Goal: Book appointment/travel/reservation

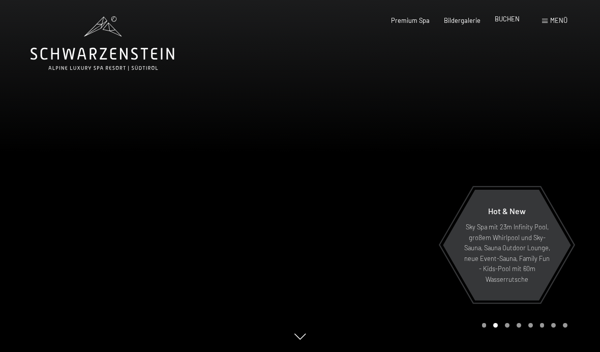
click at [516, 21] on span "BUCHEN" at bounding box center [506, 19] width 25 height 8
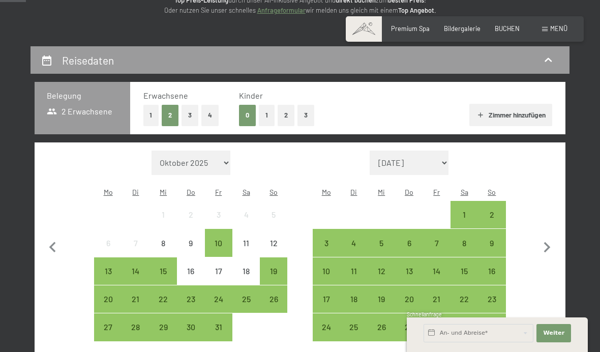
scroll to position [151, 0]
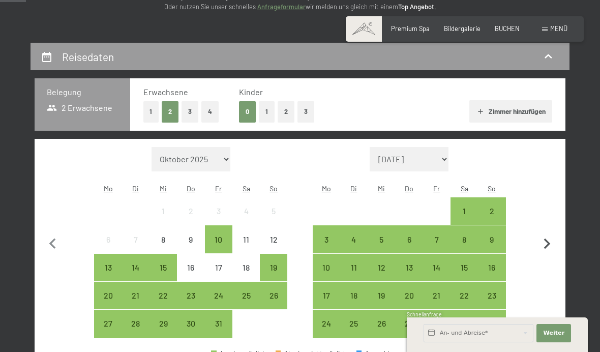
click at [546, 240] on icon "button" at bounding box center [546, 243] width 21 height 21
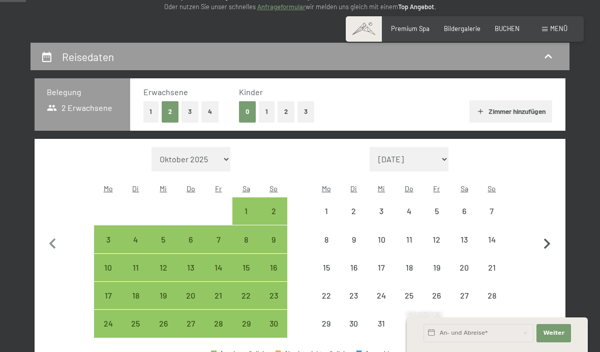
select select "2025-11-01"
select select "2025-12-01"
click at [546, 242] on icon "button" at bounding box center [546, 243] width 21 height 21
select select "2025-12-01"
select select "2026-01-01"
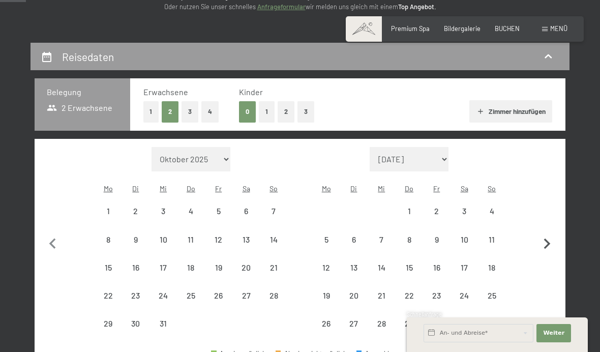
click at [546, 242] on icon "button" at bounding box center [546, 243] width 21 height 21
select select "2026-01-01"
select select "2026-02-01"
select select "2026-01-01"
select select "2026-02-01"
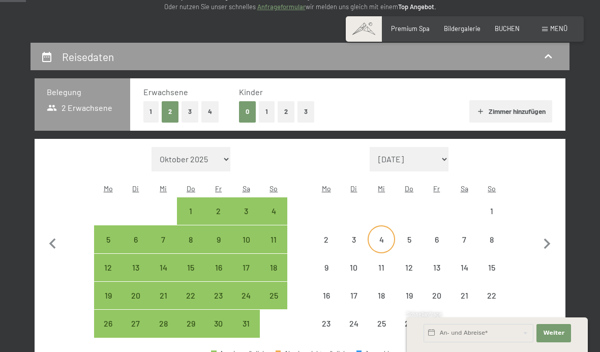
select select "2026-01-01"
select select "2026-02-01"
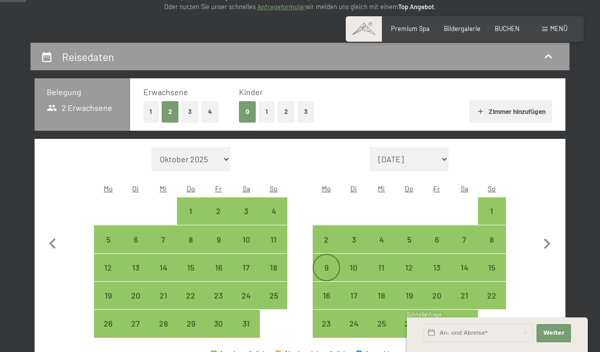
click at [329, 272] on div "9" at bounding box center [326, 275] width 25 height 25
select select "2026-01-01"
select select "2026-02-01"
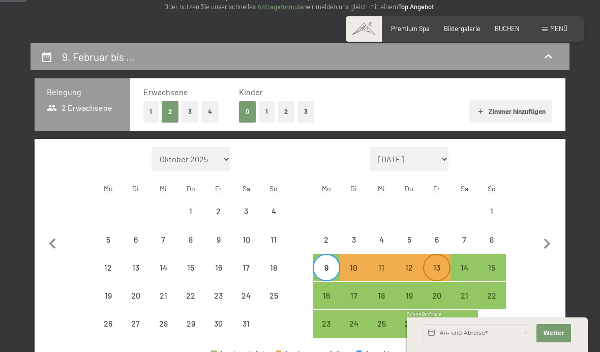
click at [432, 266] on div "13" at bounding box center [436, 275] width 25 height 25
select select "2026-01-01"
select select "2026-02-01"
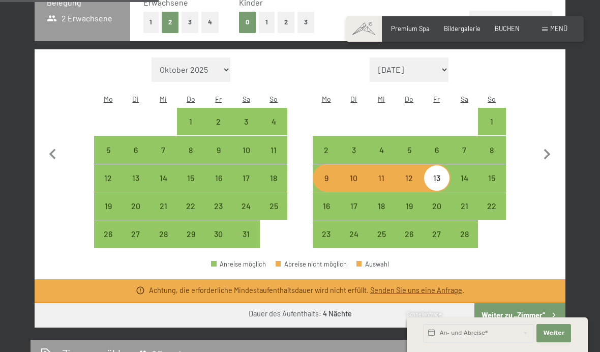
scroll to position [265, 0]
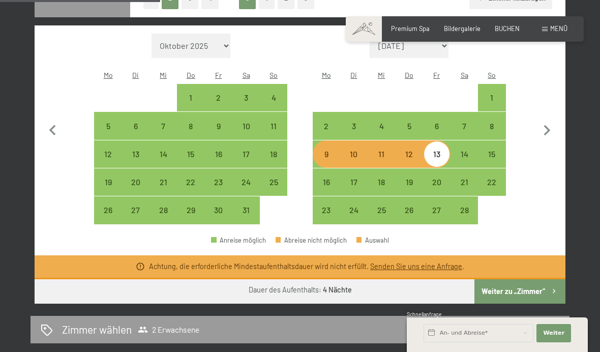
click at [511, 291] on button "Weiter zu „Zimmer“" at bounding box center [519, 291] width 91 height 24
select select "2026-01-01"
select select "2026-02-01"
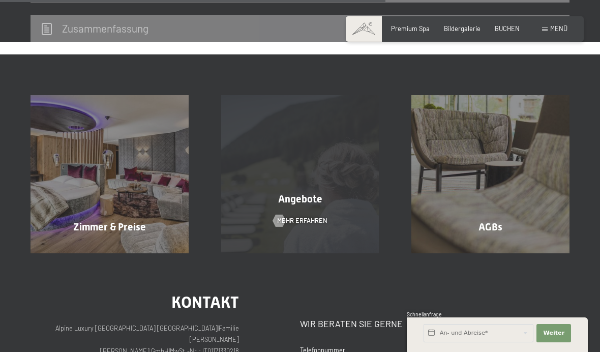
scroll to position [447, 0]
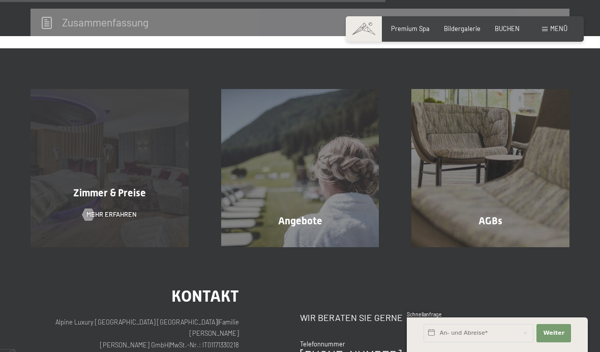
click at [119, 207] on div "Zimmer & Preise Mehr erfahren" at bounding box center [109, 168] width 191 height 158
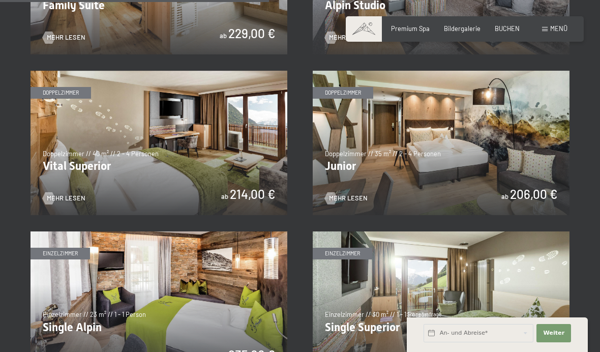
scroll to position [1112, 0]
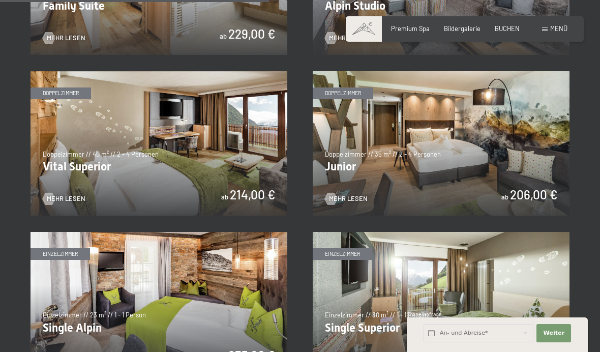
click at [357, 156] on img at bounding box center [441, 143] width 257 height 144
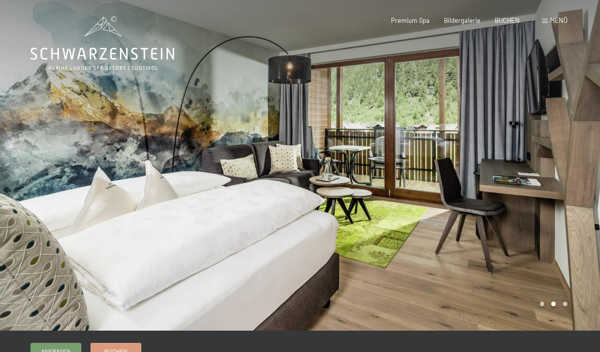
click at [571, 305] on div at bounding box center [450, 165] width 300 height 330
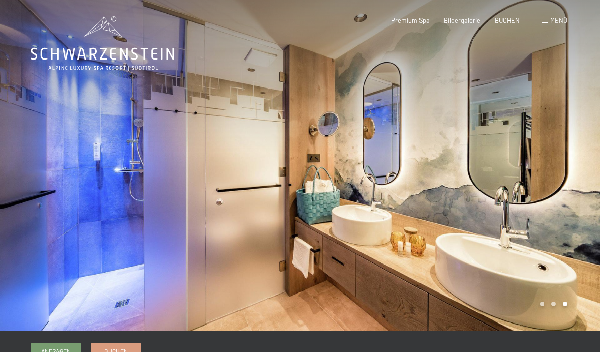
click at [553, 305] on div at bounding box center [450, 165] width 300 height 330
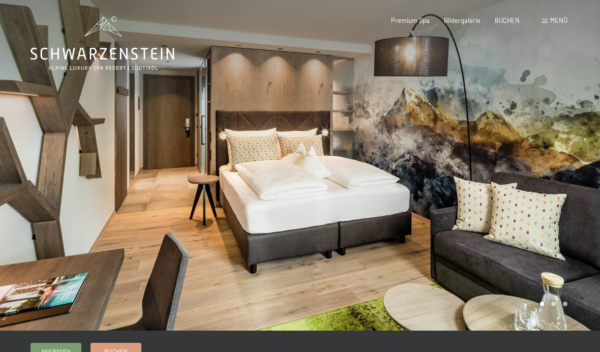
click at [535, 309] on div at bounding box center [450, 165] width 300 height 330
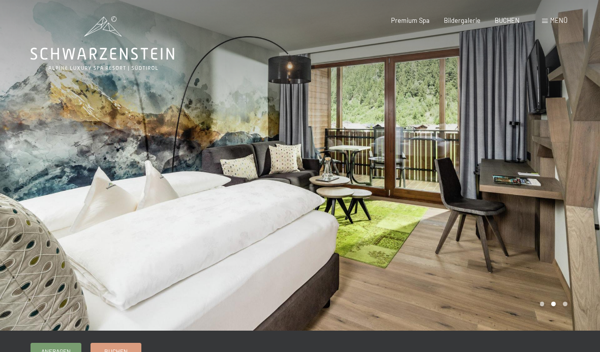
click at [568, 309] on div at bounding box center [450, 165] width 300 height 330
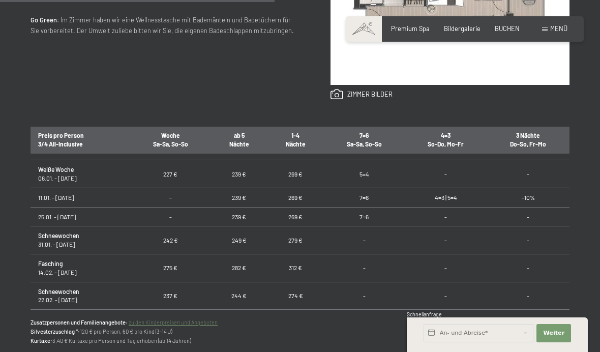
scroll to position [536, 0]
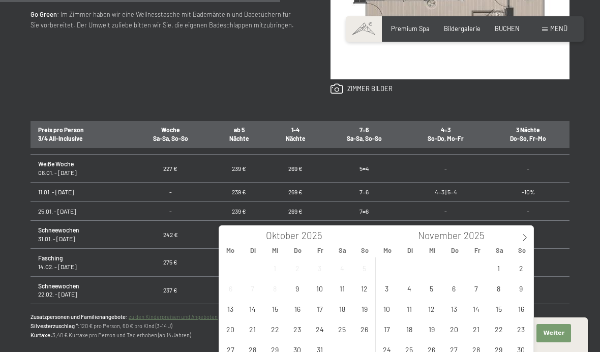
click at [455, 342] on input "text" at bounding box center [478, 333] width 110 height 18
click at [522, 239] on icon at bounding box center [524, 237] width 7 height 7
type input "2026"
click at [522, 233] on span at bounding box center [524, 234] width 17 height 17
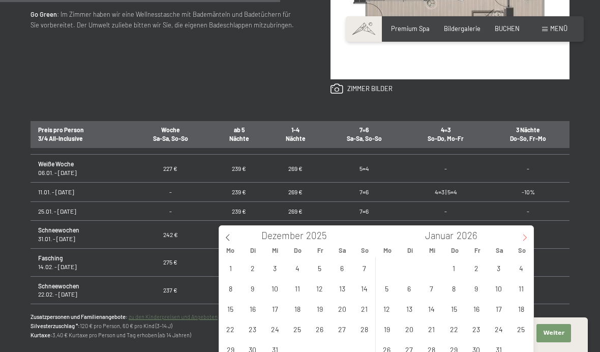
type input "2026"
click at [387, 304] on span "9" at bounding box center [387, 308] width 20 height 20
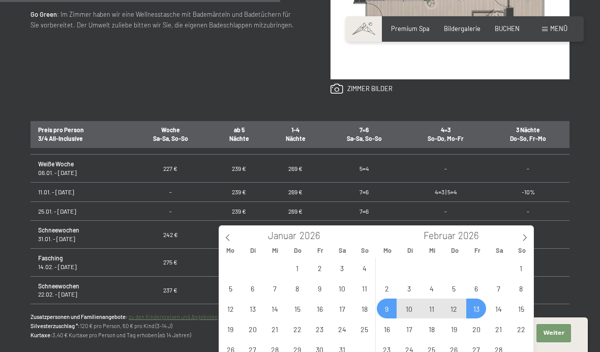
click at [475, 306] on span "13" at bounding box center [476, 308] width 20 height 20
type input "Mo. 09.02.2026 - Fr. 13.02.2026"
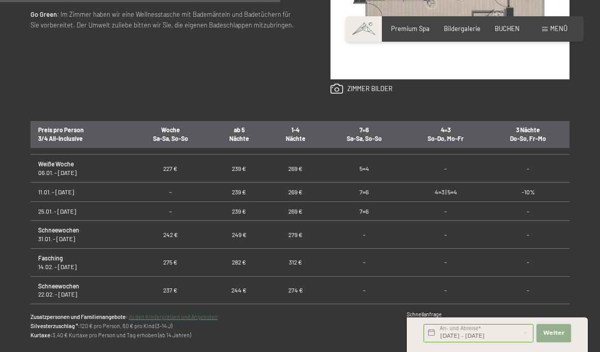
click at [557, 337] on span "Weiter" at bounding box center [553, 333] width 21 height 8
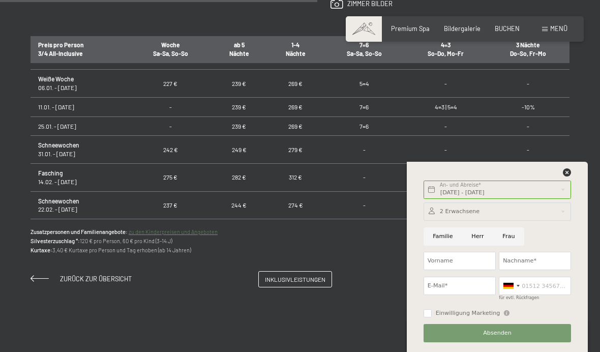
scroll to position [623, 0]
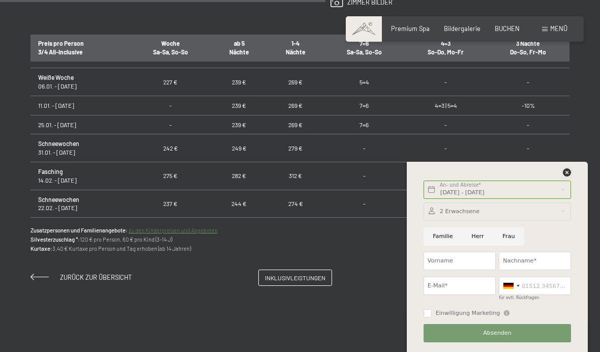
click at [567, 176] on icon at bounding box center [567, 172] width 8 height 8
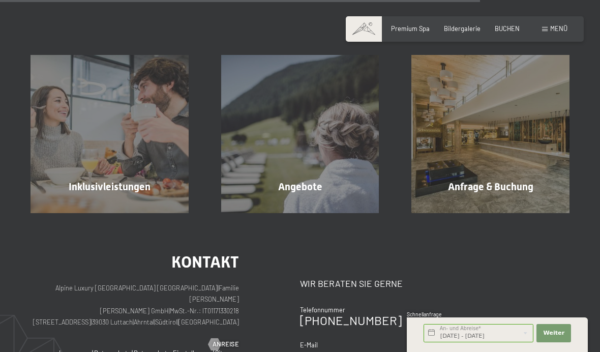
scroll to position [936, 0]
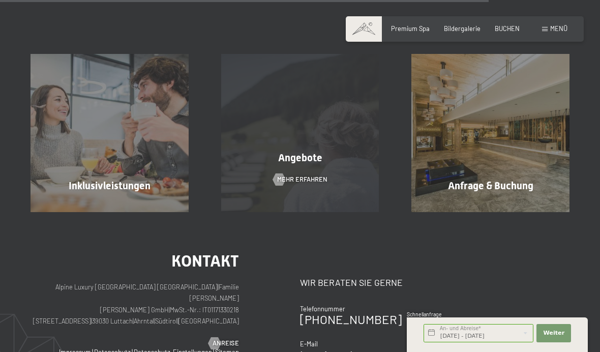
click at [338, 171] on div "Angebote Mehr erfahren" at bounding box center [300, 133] width 191 height 158
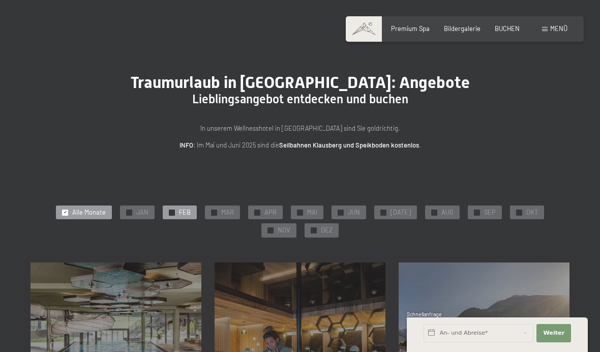
click at [170, 211] on span "✓" at bounding box center [172, 212] width 4 height 6
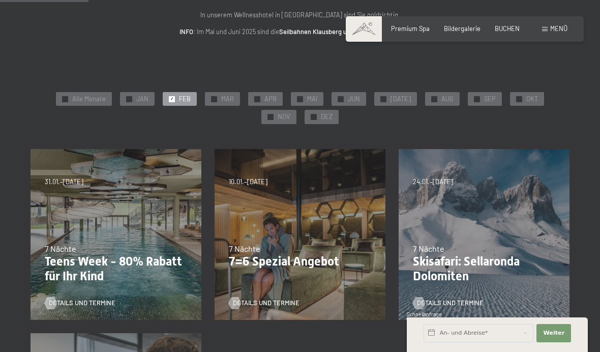
scroll to position [146, 0]
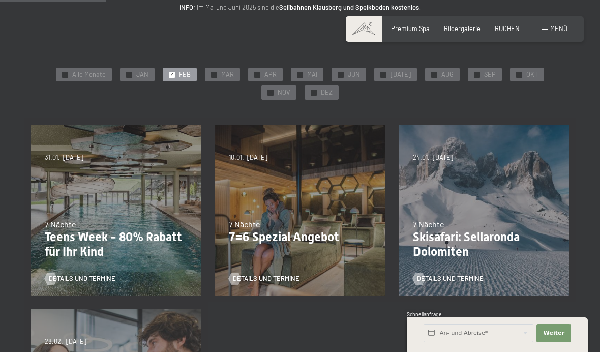
click at [256, 210] on span "Einwilligung Marketing*" at bounding box center [243, 205] width 84 height 10
click at [196, 210] on input "Einwilligung Marketing*" at bounding box center [191, 205] width 10 height 10
checkbox input "false"
click at [265, 257] on div "05.10.–26.10.2025 01.11.–21.12.2025 10.01.–01.02.2026 07.03.–29.03.2026 16.05.–…" at bounding box center [300, 210] width 184 height 184
click at [268, 279] on span "Details und Termine" at bounding box center [276, 278] width 67 height 9
